Goal: Transaction & Acquisition: Purchase product/service

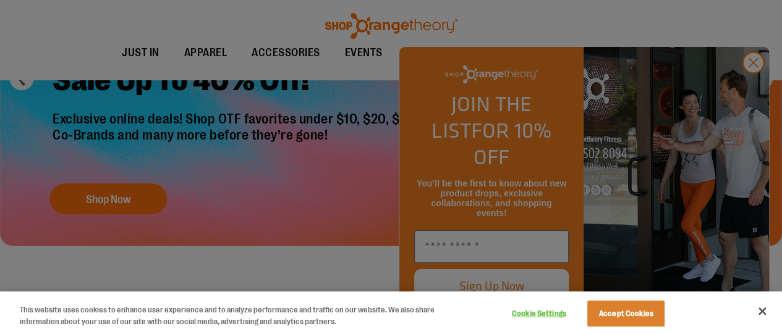
scroll to position [210, 0]
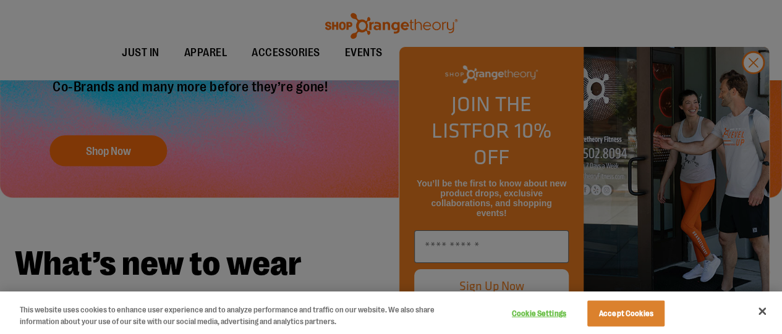
click at [758, 95] on div at bounding box center [391, 167] width 782 height 334
drag, startPoint x: 753, startPoint y: 90, endPoint x: 669, endPoint y: 311, distance: 236.1
click at [664, 311] on button "Accept Cookies" at bounding box center [625, 314] width 77 height 26
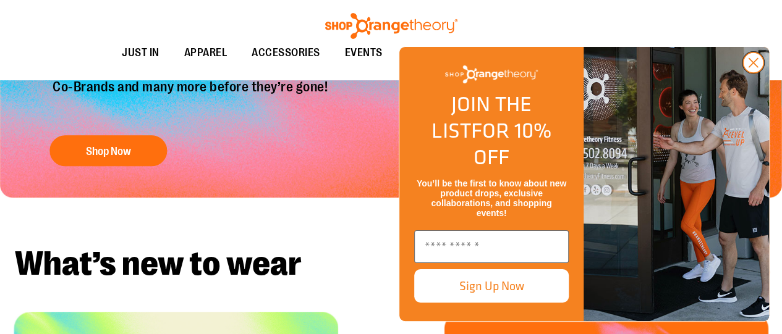
click at [750, 67] on icon "Close dialog" at bounding box center [753, 63] width 9 height 9
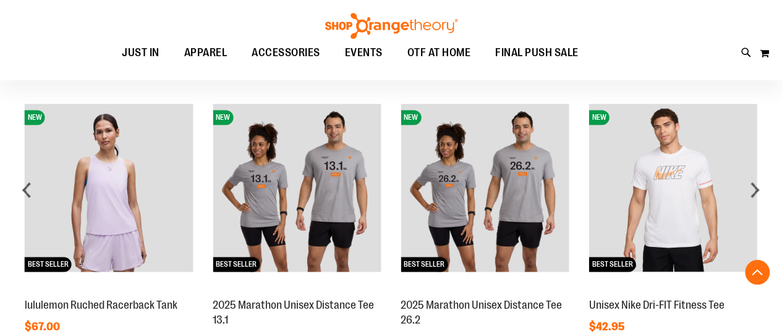
scroll to position [887, 0]
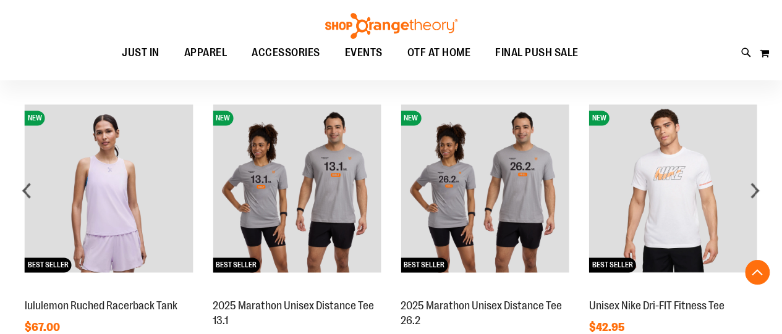
drag, startPoint x: 758, startPoint y: 195, endPoint x: 754, endPoint y: 208, distance: 13.5
drag, startPoint x: 754, startPoint y: 208, endPoint x: 767, endPoint y: 203, distance: 13.9
drag, startPoint x: 767, startPoint y: 203, endPoint x: 704, endPoint y: 216, distance: 63.7
click at [704, 216] on img at bounding box center [672, 188] width 168 height 168
